Goal: Task Accomplishment & Management: Use online tool/utility

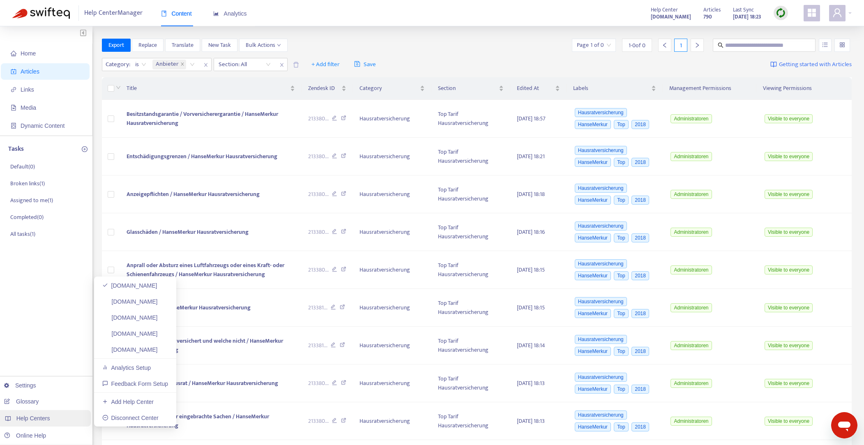
click at [41, 418] on span "Help Centers" at bounding box center [33, 418] width 34 height 7
click at [152, 349] on link "[DOMAIN_NAME]" at bounding box center [129, 349] width 55 height 7
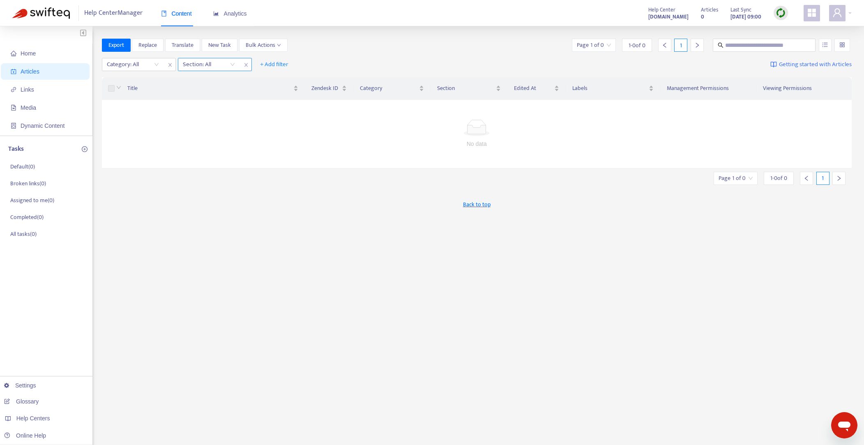
click at [242, 64] on span "close" at bounding box center [246, 65] width 11 height 10
click at [168, 64] on icon "close" at bounding box center [170, 64] width 5 height 5
click at [784, 13] on img at bounding box center [781, 13] width 10 height 10
click at [803, 41] on link "Full Sync" at bounding box center [795, 42] width 30 height 9
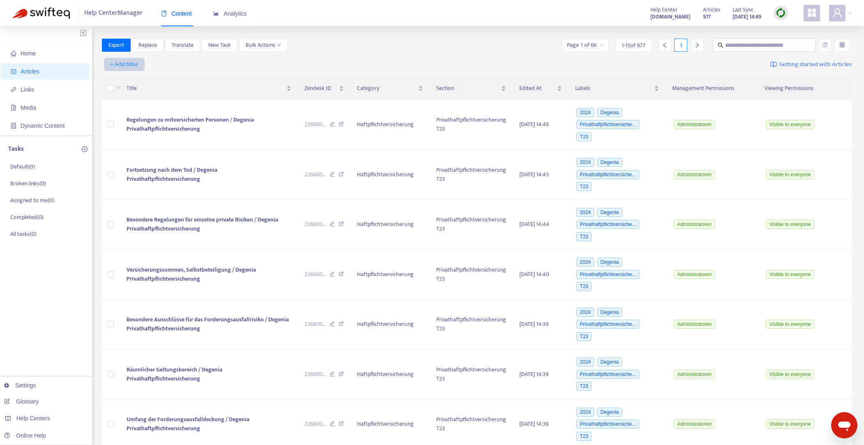
click at [123, 64] on span "+ Add filter" at bounding box center [124, 65] width 28 height 10
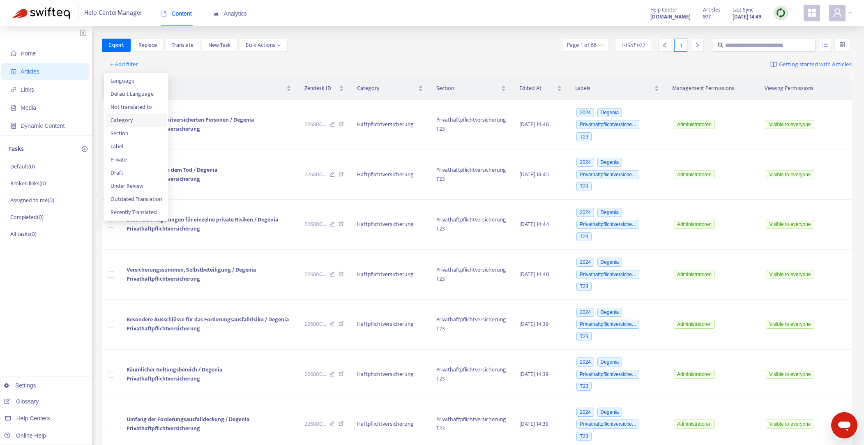
click at [124, 119] on span "Category" at bounding box center [136, 120] width 51 height 9
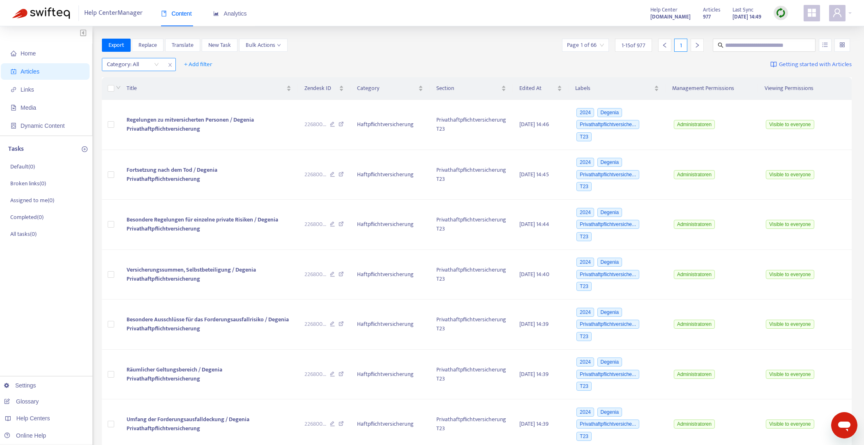
click at [159, 64] on div "Category: All" at bounding box center [132, 64] width 61 height 12
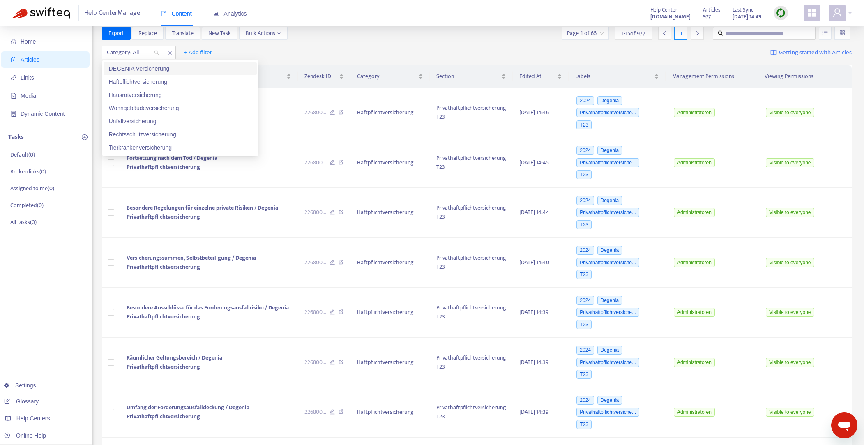
scroll to position [12, 0]
drag, startPoint x: 141, startPoint y: 81, endPoint x: 175, endPoint y: 58, distance: 41.1
click at [141, 81] on div "Haftpflichtversicherung" at bounding box center [180, 81] width 143 height 9
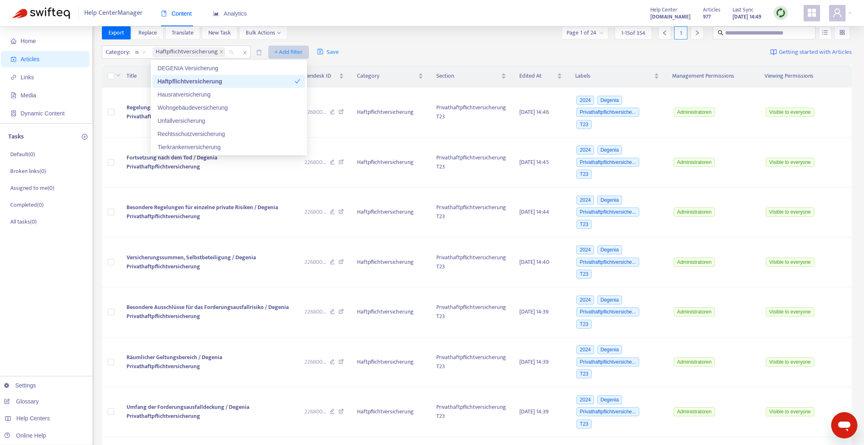
click at [291, 51] on span "+ Add filter" at bounding box center [288, 52] width 28 height 10
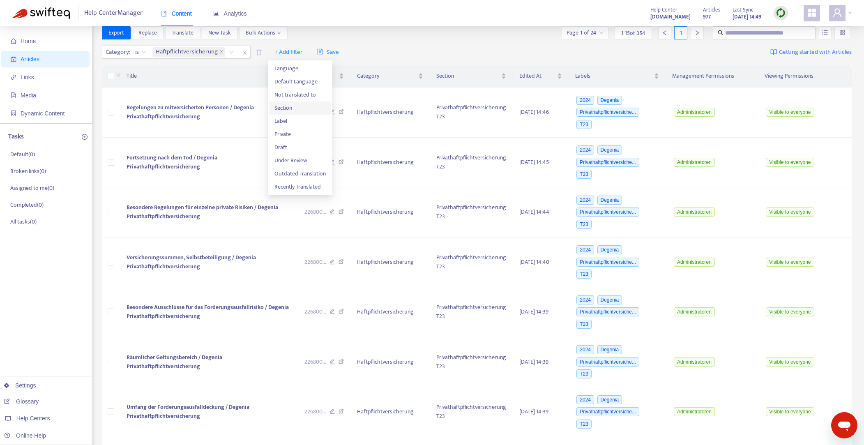
click at [286, 109] on span "Section" at bounding box center [299, 108] width 51 height 9
click at [306, 52] on div "Section: All" at bounding box center [283, 52] width 61 height 12
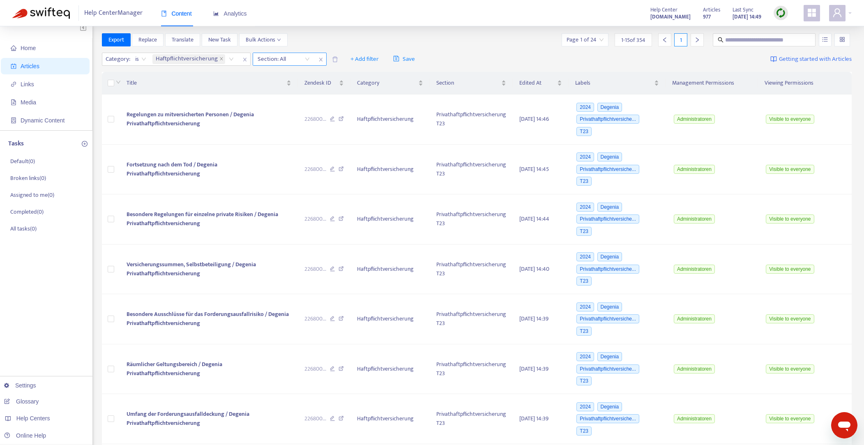
click at [307, 60] on div "Section: All" at bounding box center [283, 59] width 61 height 12
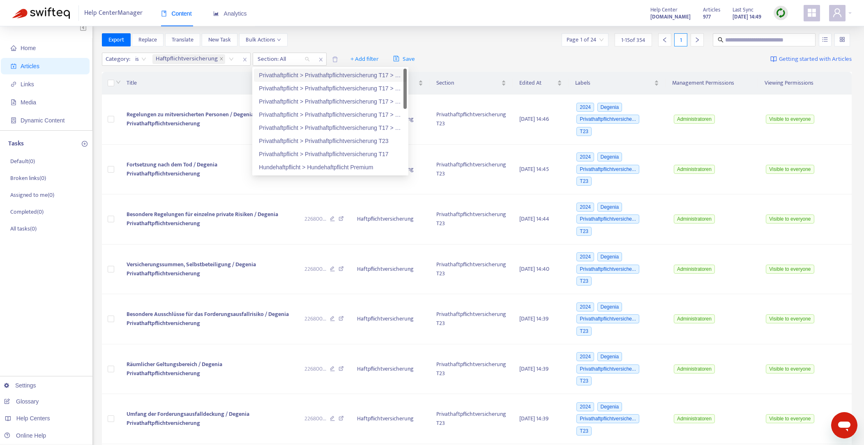
click at [350, 75] on div "Privathaftpflicht > Privathaftpflichtversicherung T17 > Privathaftpflichtversic…" at bounding box center [330, 75] width 143 height 9
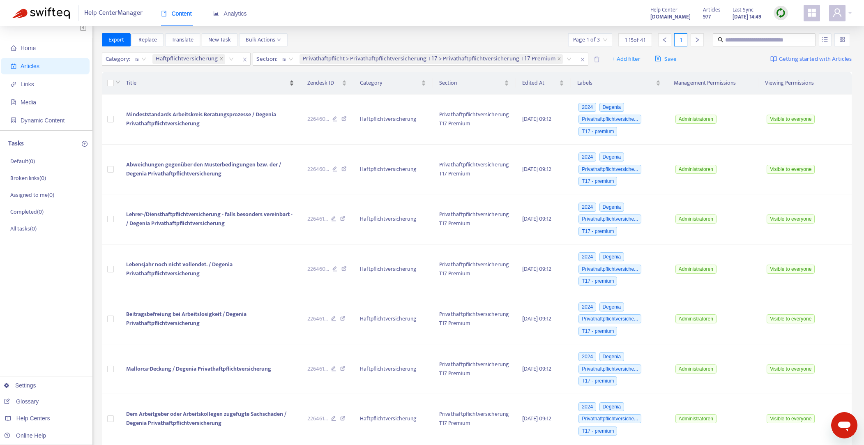
click at [180, 81] on span "Title" at bounding box center [206, 82] width 161 height 9
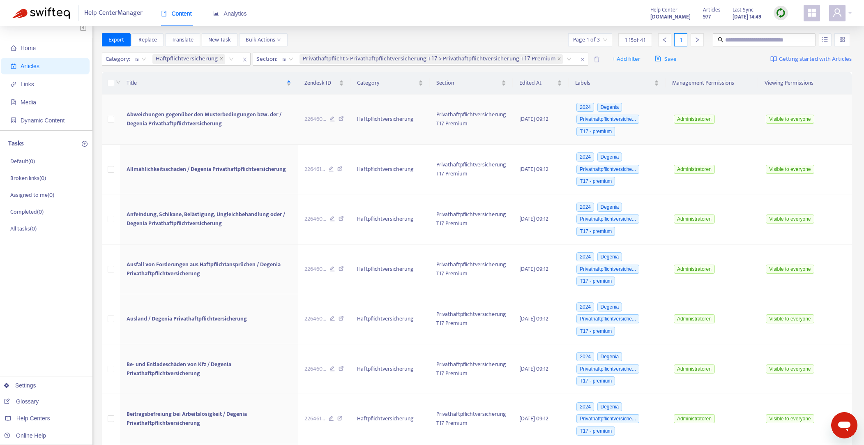
click at [194, 116] on span "Abweichungen gegenüber den Musterbedingungen bzw. der / Degenia Privathaftpflic…" at bounding box center [204, 119] width 155 height 18
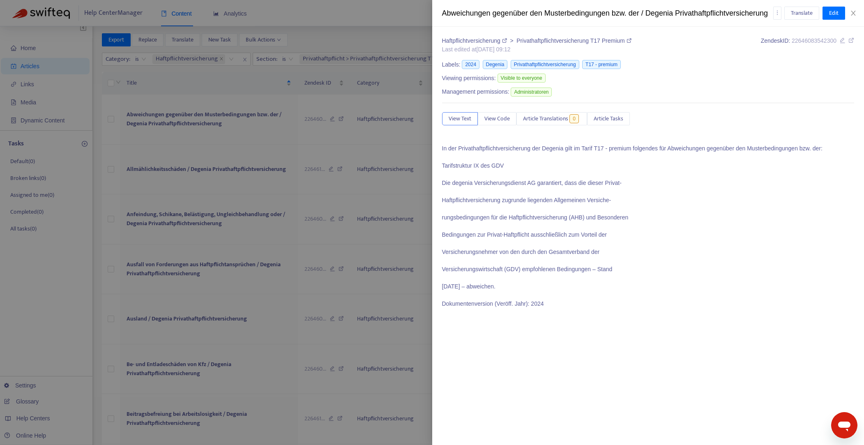
click at [522, 177] on div "In der Privathaftpflichtversicherung der Degenia gilt im Tarif T17 - premium fo…" at bounding box center [648, 226] width 412 height 164
click at [836, 18] on span "Edit" at bounding box center [833, 13] width 9 height 9
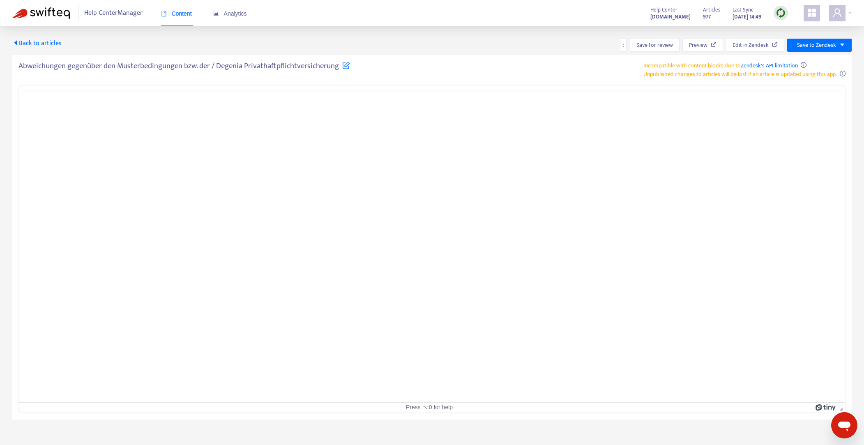
scroll to position [0, 0]
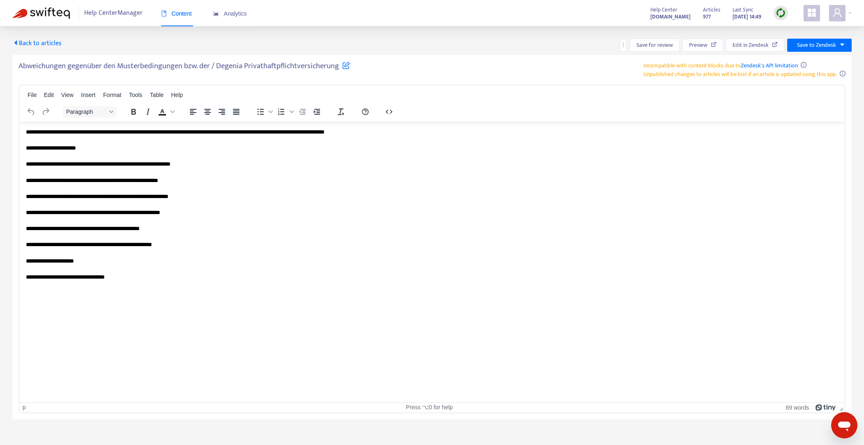
click at [284, 152] on p "**********" at bounding box center [432, 204] width 812 height 153
click at [281, 158] on p "**********" at bounding box center [432, 204] width 812 height 153
click at [274, 166] on p "**********" at bounding box center [432, 204] width 812 height 153
click at [391, 112] on icon "button" at bounding box center [389, 111] width 7 height 4
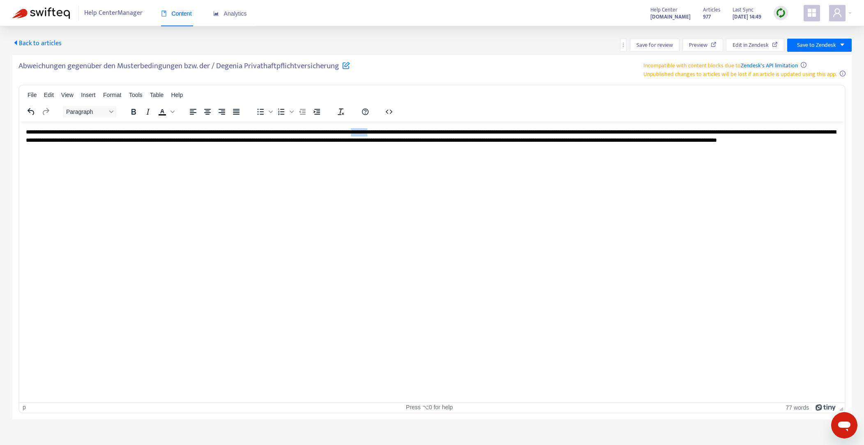
drag, startPoint x: 445, startPoint y: 132, endPoint x: 469, endPoint y: 132, distance: 24.2
click at [469, 132] on p "**********" at bounding box center [432, 140] width 812 height 24
copy p "********"
click at [47, 44] on span "Back to articles" at bounding box center [36, 43] width 49 height 11
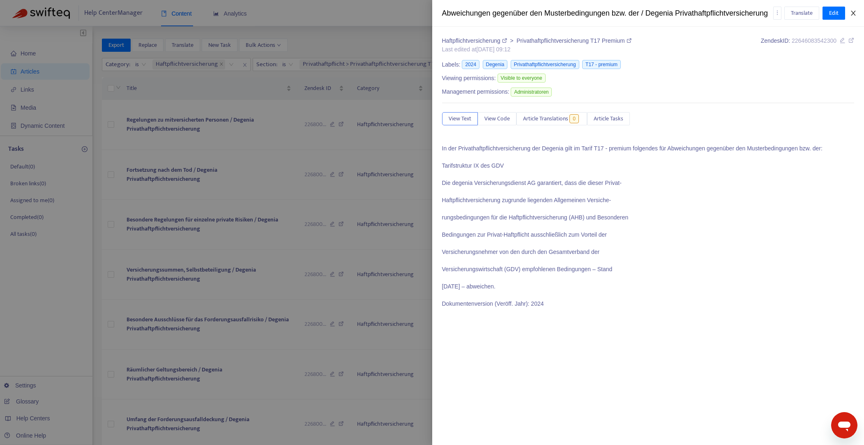
click at [853, 16] on icon "close" at bounding box center [853, 13] width 5 height 5
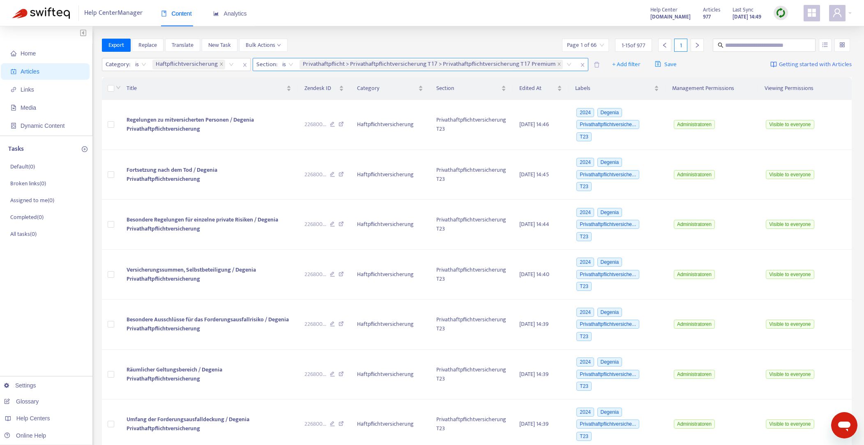
click at [567, 64] on div "Privathaftpflicht > Privathaftpflichtversicherung T17 > Privathaftpflichtversic…" at bounding box center [437, 64] width 278 height 12
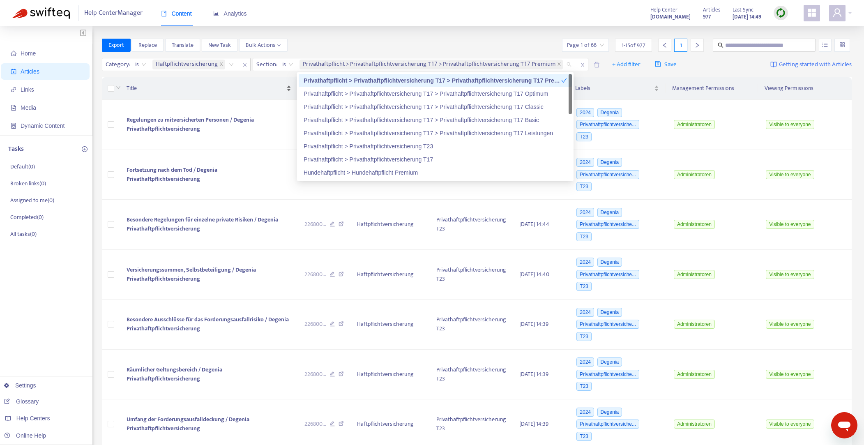
click at [244, 84] on div "Title" at bounding box center [209, 88] width 165 height 9
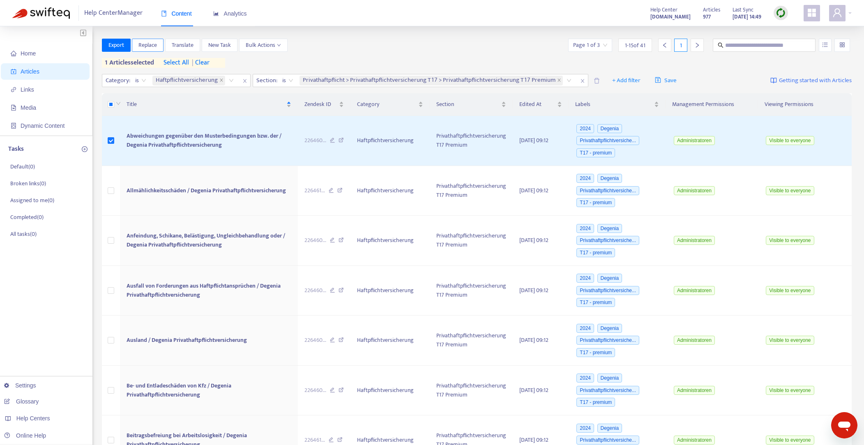
click at [146, 43] on span "Replace" at bounding box center [147, 45] width 18 height 9
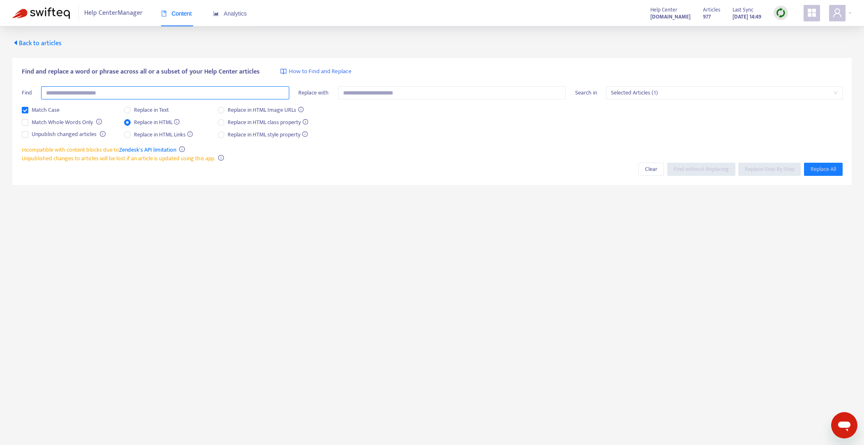
click at [138, 90] on input "text" at bounding box center [165, 92] width 248 height 13
paste input "********"
type input "********"
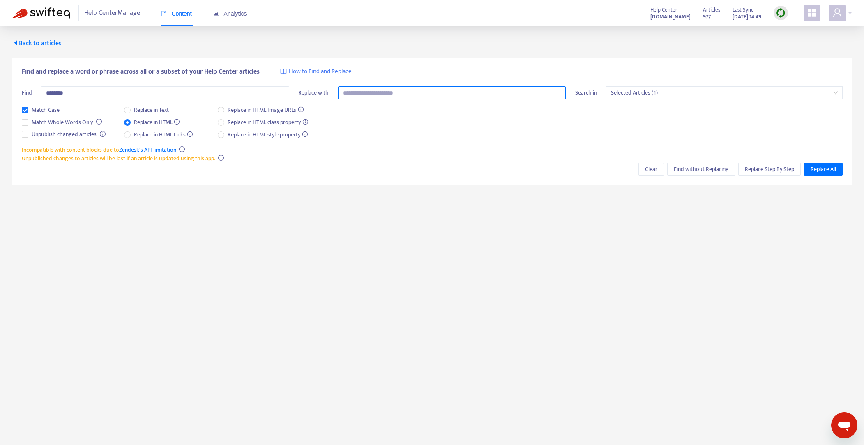
click at [401, 97] on input "text" at bounding box center [452, 92] width 228 height 13
paste input "********"
type input "********"
click at [641, 171] on button "Clear" at bounding box center [650, 169] width 25 height 13
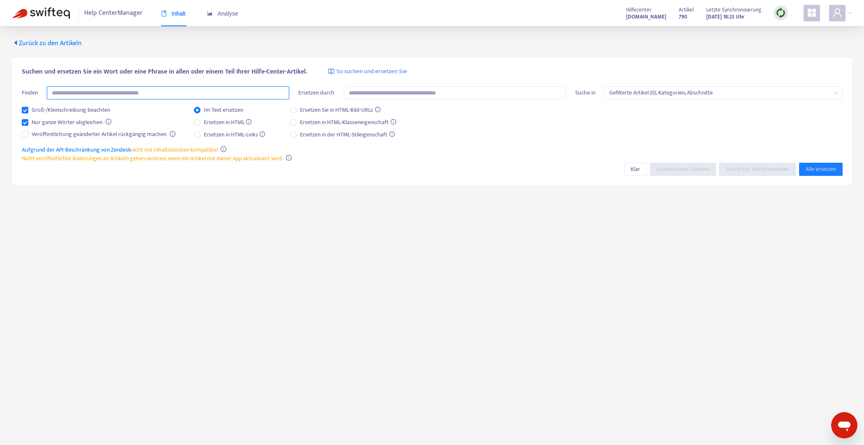
click at [179, 94] on input "text" at bounding box center [168, 92] width 242 height 13
paste input "********"
type input "********"
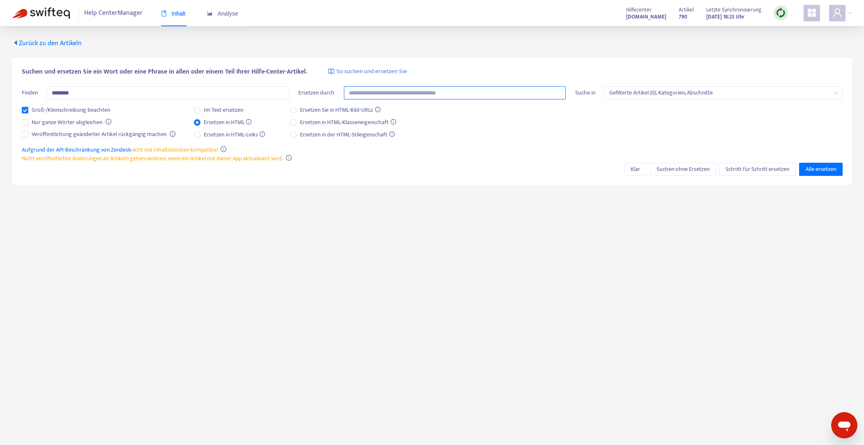
click at [391, 95] on input "text" at bounding box center [455, 92] width 222 height 13
click at [760, 169] on font "Schritt für Schritt ersetzen" at bounding box center [758, 168] width 64 height 9
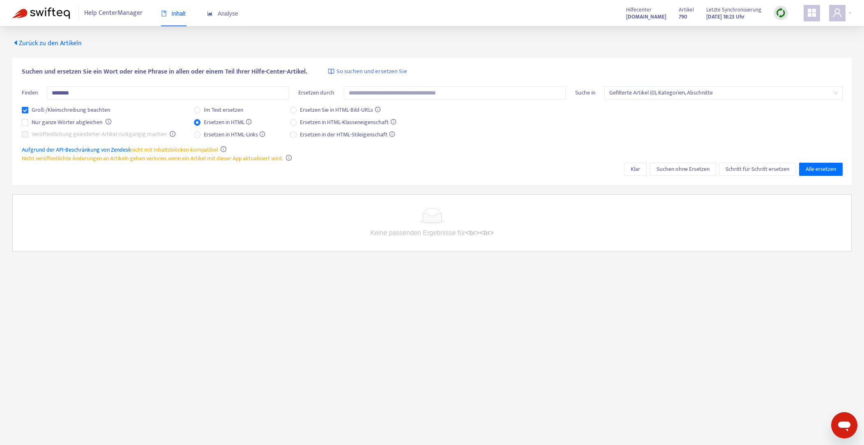
click at [44, 40] on font "Zurück zu den Artikeln" at bounding box center [50, 43] width 63 height 11
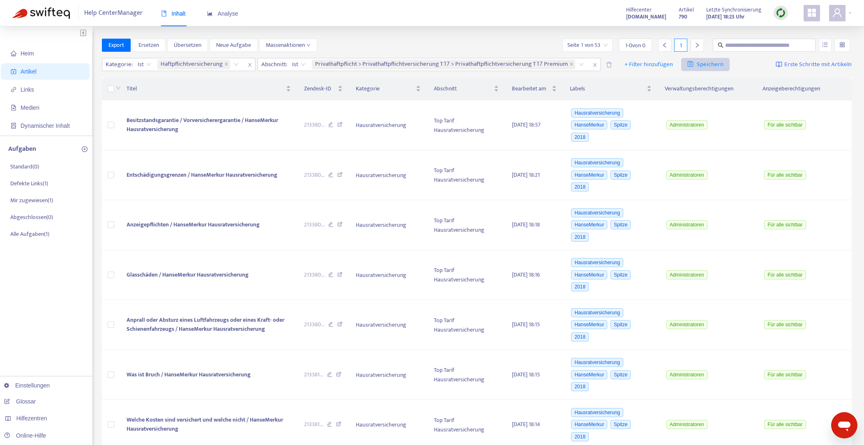
drag, startPoint x: 740, startPoint y: 69, endPoint x: 719, endPoint y: 68, distance: 21.4
click at [740, 69] on div "Kategorie : Ist Haftpflichtversicherung Abschnitt : Ist Privathaftpflicht > Pri…" at bounding box center [477, 64] width 750 height 19
click at [576, 64] on div "Privathaftpflicht > Privathaftpflichtversicherung T17 > Privathaftpflichtversic…" at bounding box center [449, 64] width 278 height 12
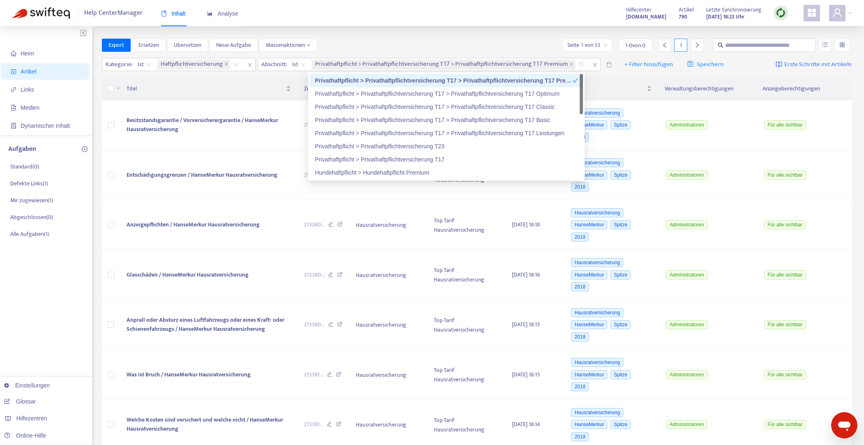
click at [547, 81] on font "Privathaftpflicht > Privathaftpflichtversicherung T17 > Privathaftpflichtversic…" at bounding box center [448, 80] width 266 height 7
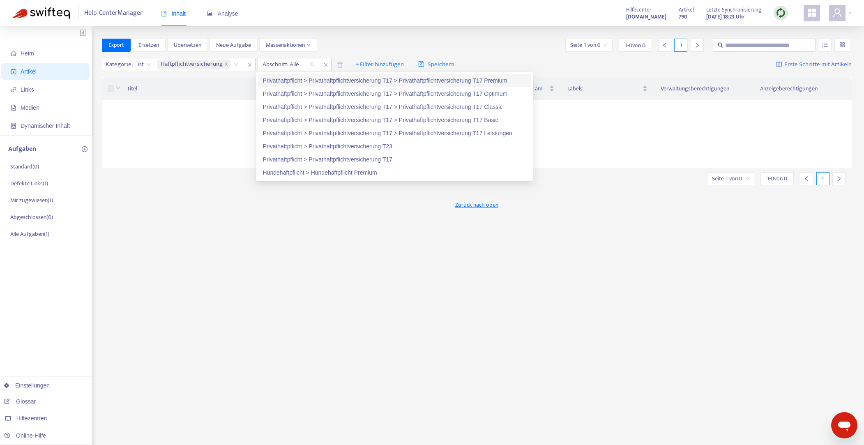
click at [485, 39] on div "Export Ersetzen Übersetzen Neue Aufgabe Massenaktionen Seite 1 von 0 1 - 0 von …" at bounding box center [477, 45] width 750 height 13
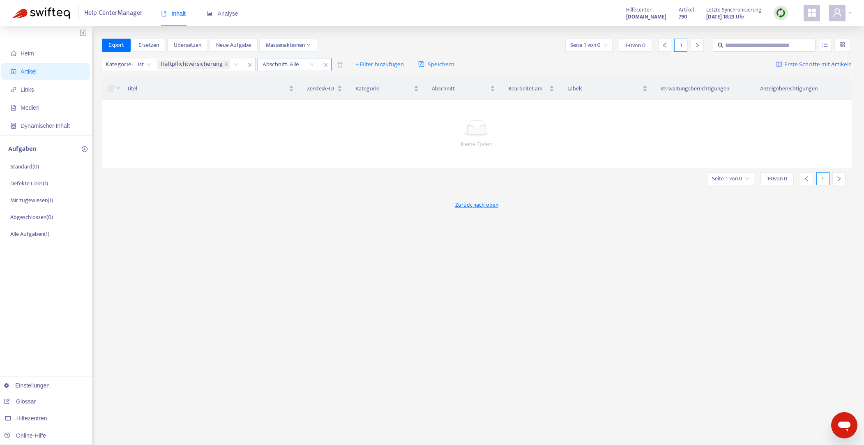
click at [309, 63] on div "Abschnitt: Alle" at bounding box center [288, 64] width 61 height 12
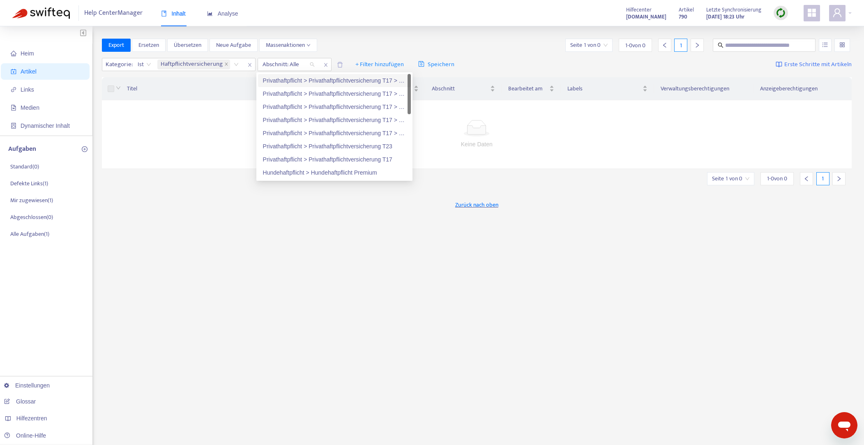
click at [363, 80] on font "Privathaftpflicht > Privathaftpflichtversicherung T17 > Privathaftpflichtversic…" at bounding box center [385, 80] width 244 height 7
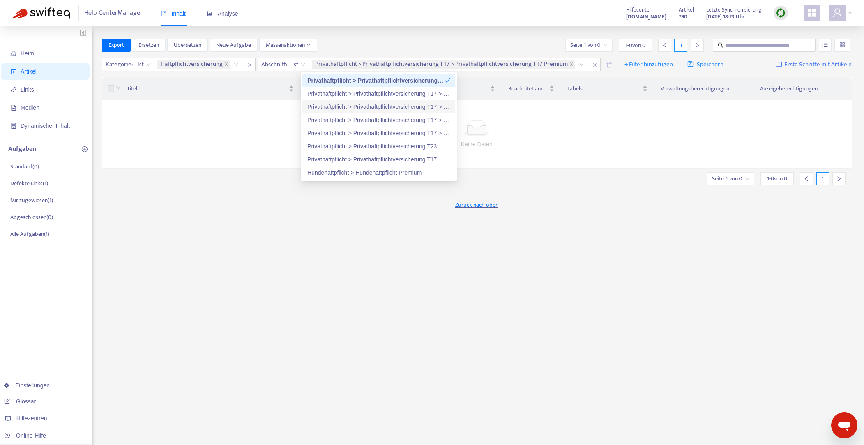
click at [385, 36] on div "Heim Artikel Links Medien Dynamischer Inhalt Aufgaben Standard ( 0 ) Defekte Li…" at bounding box center [432, 272] width 864 height 493
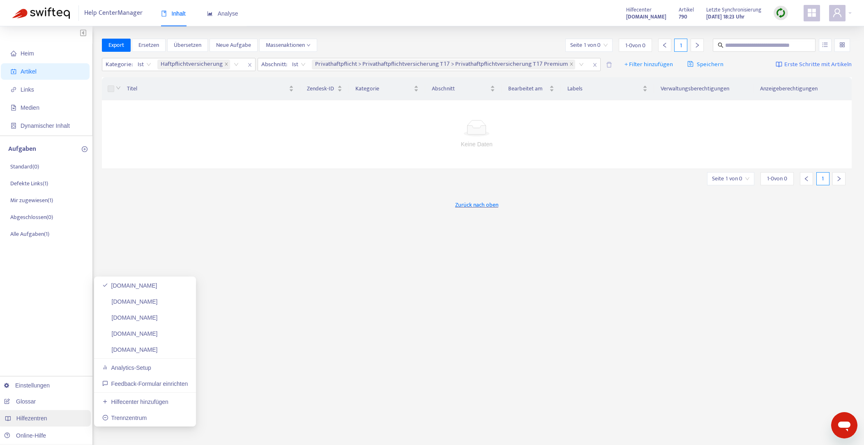
click at [44, 421] on font "Hilfezentren" at bounding box center [31, 418] width 31 height 7
click at [150, 348] on link "[DOMAIN_NAME]" at bounding box center [129, 349] width 55 height 7
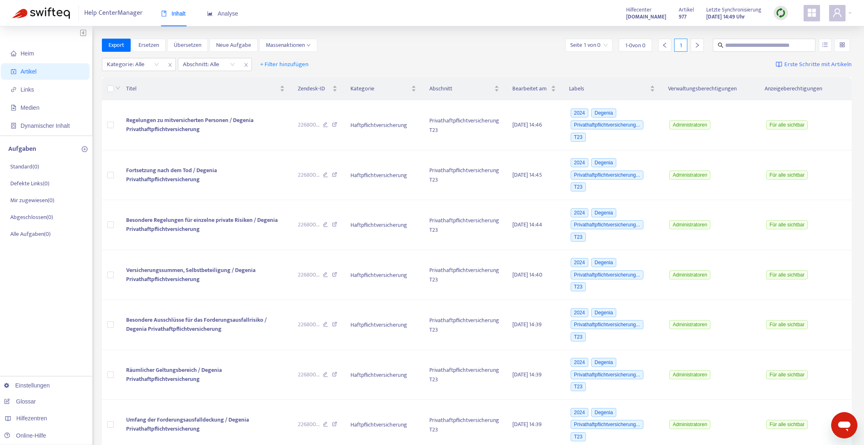
click at [481, 58] on div "Kategorie: Alle Abschnitt: Alle + Filter hinzufügen Erste Schritte mit Artikeln" at bounding box center [477, 64] width 750 height 19
click at [155, 64] on div "Klicken Sie, um aufsteigend zu sortieren" at bounding box center [205, 67] width 103 height 23
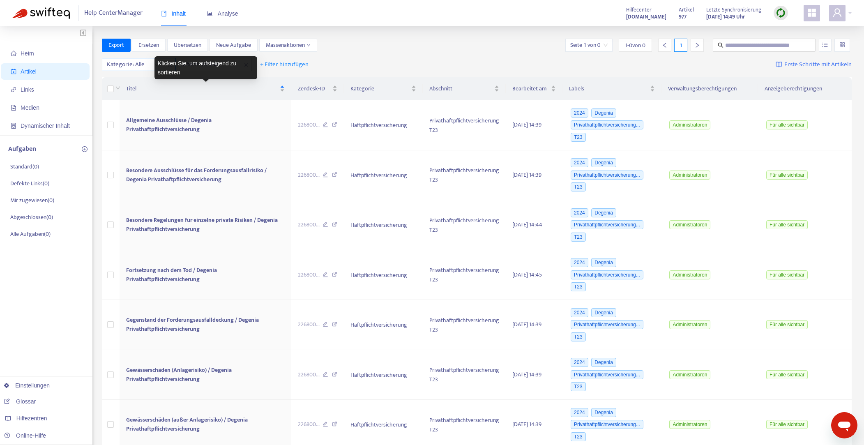
click at [143, 64] on div at bounding box center [129, 65] width 50 height 10
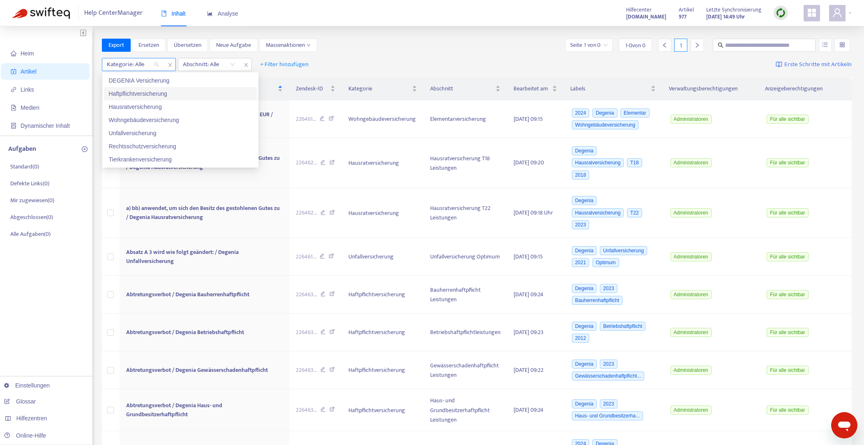
drag, startPoint x: 149, startPoint y: 92, endPoint x: 229, endPoint y: 67, distance: 83.9
click at [151, 92] on font "Haftpflichtversicherung" at bounding box center [138, 93] width 58 height 7
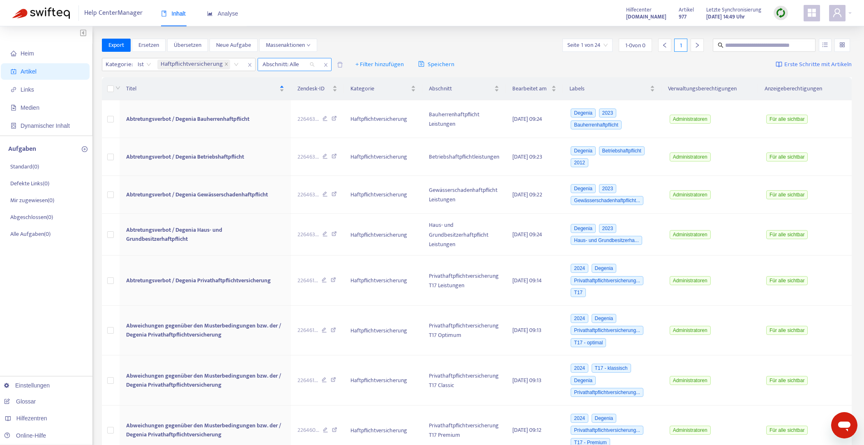
click at [313, 63] on div "Abschnitt: Alle" at bounding box center [288, 64] width 61 height 12
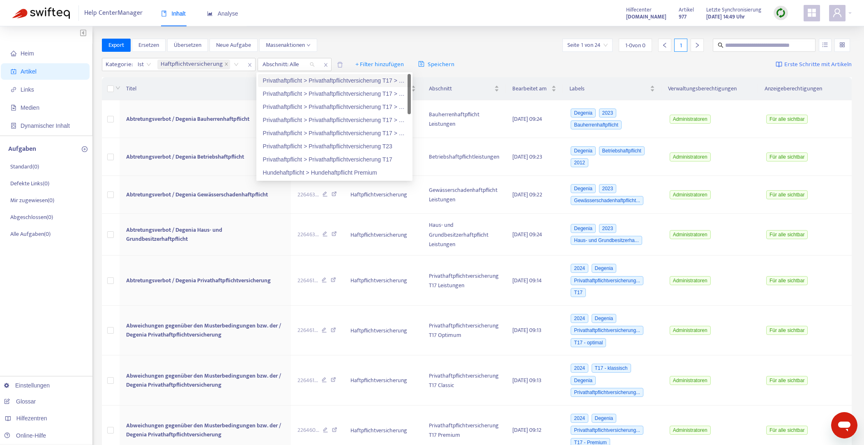
click at [342, 77] on font "Privathaftpflicht > Privathaftpflichtversicherung T17 > Privathaftpflichtversic…" at bounding box center [385, 80] width 244 height 7
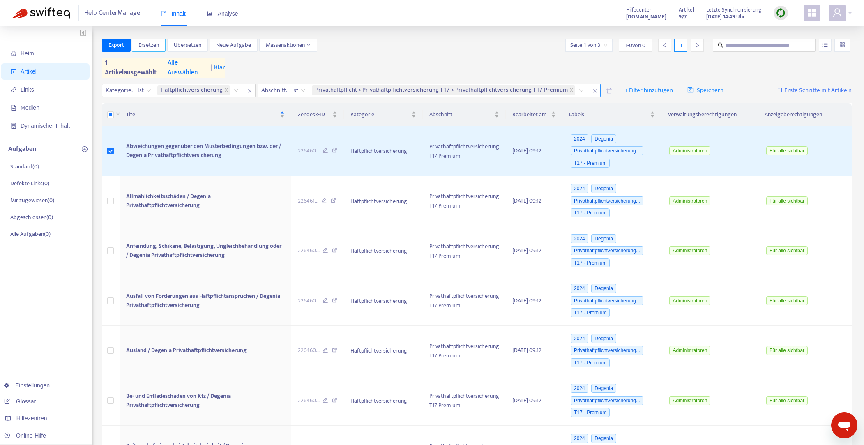
drag, startPoint x: 148, startPoint y: 45, endPoint x: 276, endPoint y: 94, distance: 136.9
click at [148, 45] on font "Ersetzen" at bounding box center [148, 44] width 21 height 9
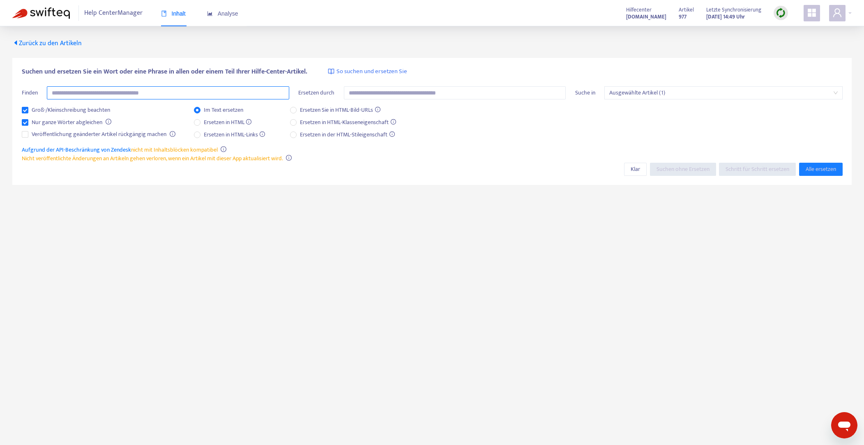
click at [192, 94] on input "text" at bounding box center [168, 92] width 242 height 13
paste input "********"
type input "********"
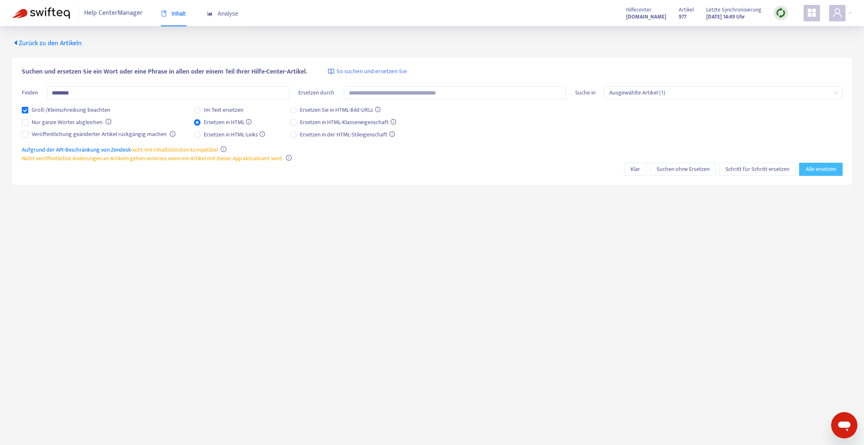
click at [821, 168] on font "Alle ersetzen" at bounding box center [821, 168] width 30 height 9
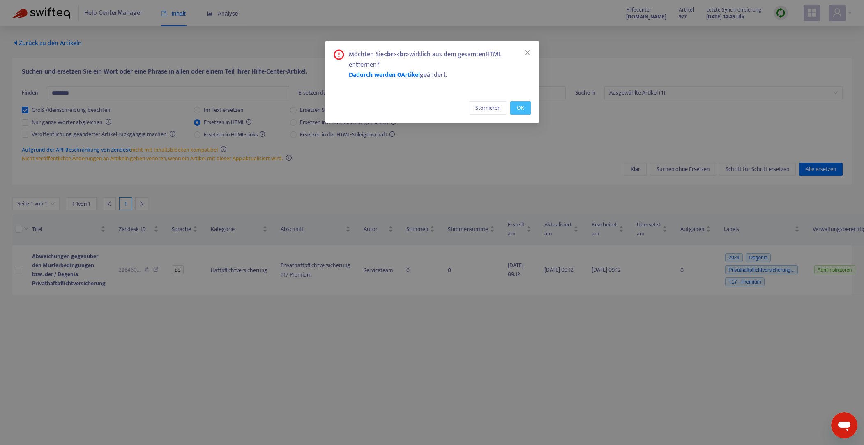
click at [517, 107] on font "OK" at bounding box center [520, 107] width 7 height 9
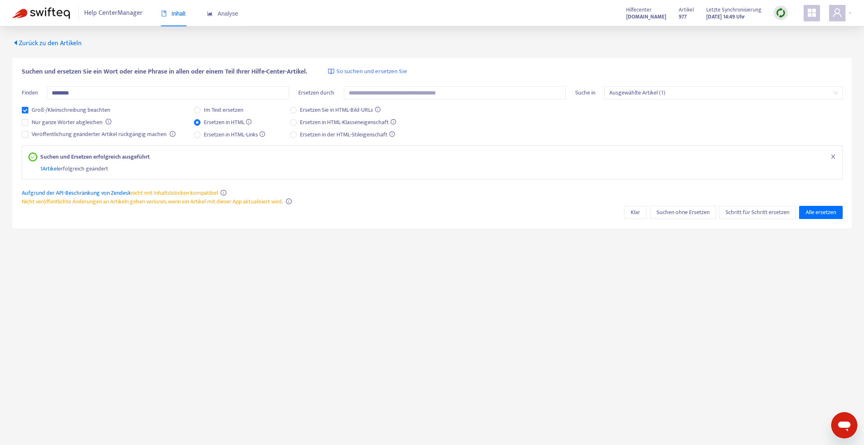
click at [48, 41] on font "Zurück zu den Artikeln" at bounding box center [50, 43] width 63 height 11
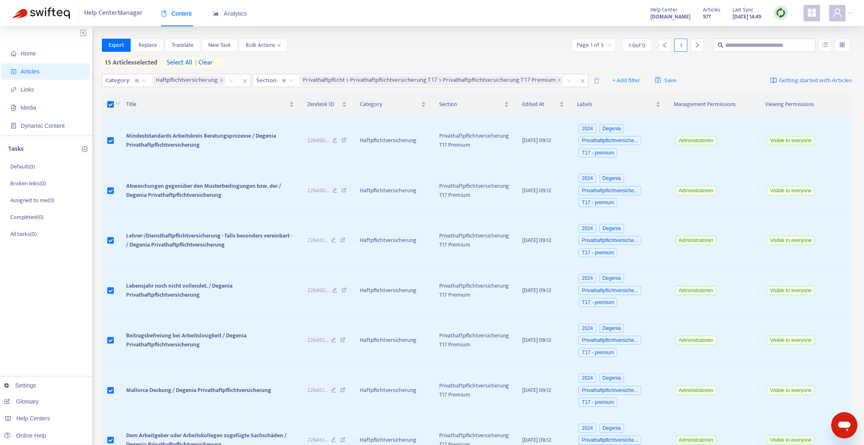
click at [179, 60] on span "select all" at bounding box center [179, 63] width 25 height 10
click at [279, 46] on icon "down" at bounding box center [279, 45] width 4 height 4
click at [270, 166] on span "Delete from Zendesk" at bounding box center [271, 166] width 51 height 9
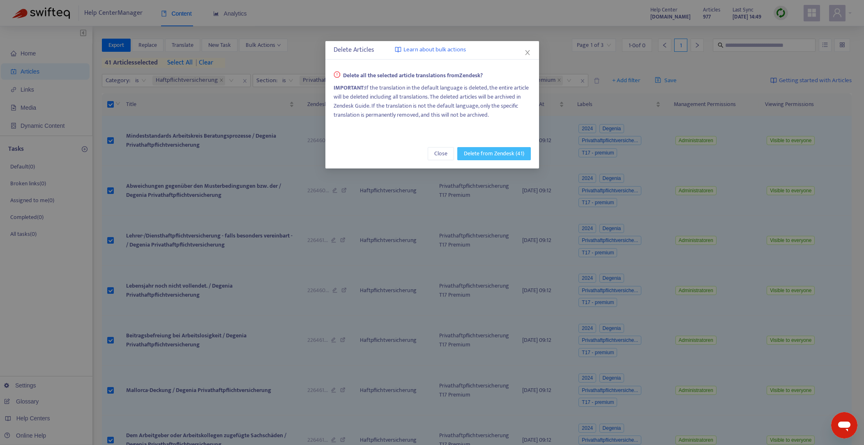
click at [504, 154] on span "Delete from Zendesk (41)" at bounding box center [494, 153] width 60 height 9
